Goal: Transaction & Acquisition: Purchase product/service

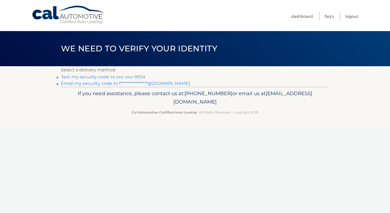
click at [132, 78] on link "Text my security code to xxx-xxx-9954" at bounding box center [103, 76] width 84 height 5
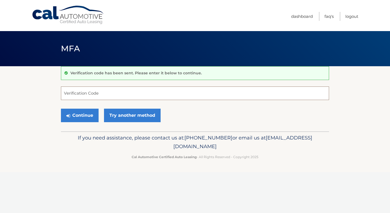
click at [124, 91] on input "Verification Code" at bounding box center [195, 94] width 268 height 14
type input "769196"
click at [93, 119] on button "Continue" at bounding box center [80, 116] width 38 height 14
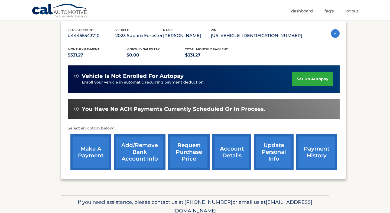
scroll to position [93, 0]
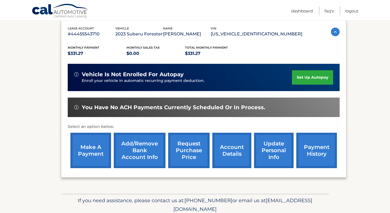
click at [87, 151] on link "make a payment" at bounding box center [90, 150] width 41 height 35
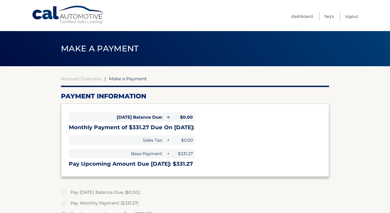
select select "ODhmYjUxMWMtZDhjNy00M2Q0LTk5ZWEtMTk4ZGMwMjlkYzA4"
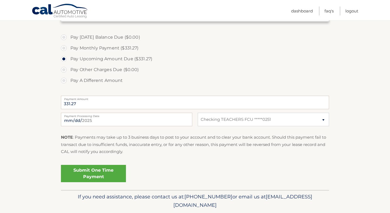
scroll to position [163, 0]
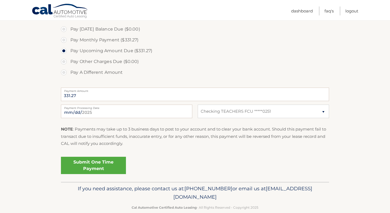
click at [100, 167] on link "Submit One Time Payment" at bounding box center [93, 165] width 65 height 17
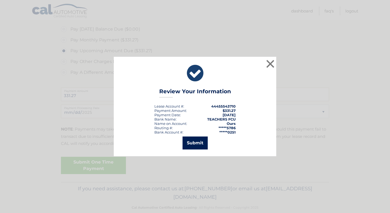
click at [197, 141] on button "Submit" at bounding box center [194, 143] width 25 height 13
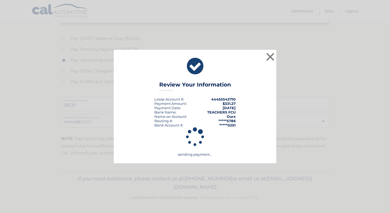
scroll to position [154, 0]
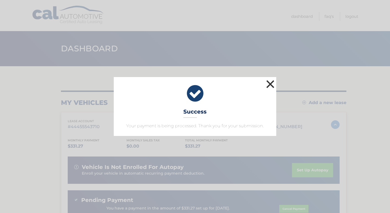
click at [269, 86] on button "×" at bounding box center [270, 84] width 11 height 11
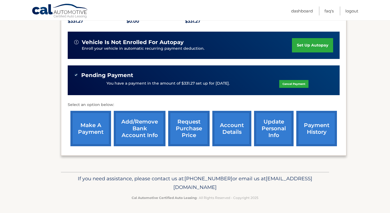
scroll to position [138, 0]
click at [306, 125] on link "payment history" at bounding box center [316, 128] width 41 height 35
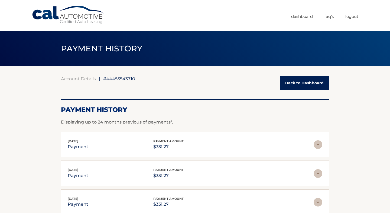
click at [296, 85] on link "Back to Dashboard" at bounding box center [303, 83] width 49 height 14
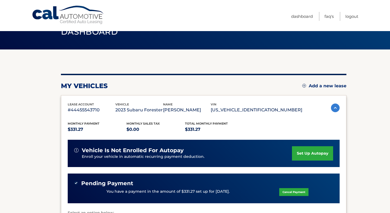
scroll to position [17, 0]
